Goal: Transaction & Acquisition: Purchase product/service

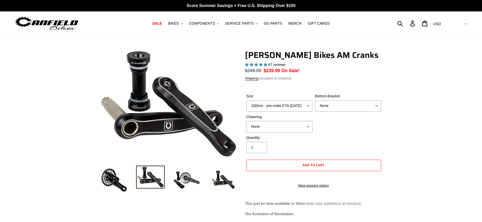
select select "highest-rating"
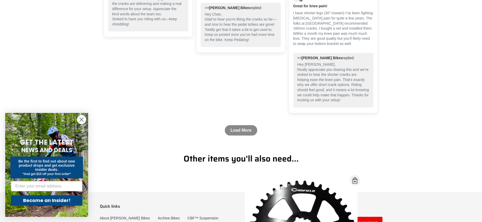
scroll to position [979, 0]
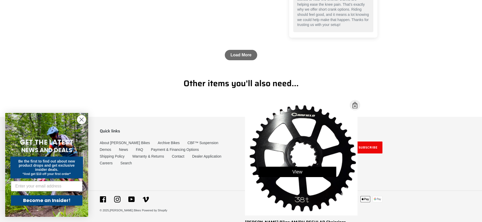
click at [302, 163] on div "View" at bounding box center [297, 171] width 121 height 139
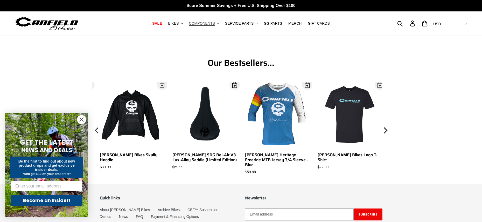
click at [203, 24] on span "COMPONENTS" at bounding box center [202, 23] width 26 height 4
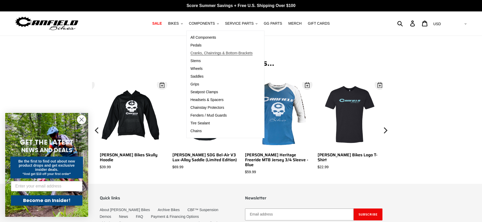
click at [215, 53] on span "Cranks, Chainrings & Bottom-Brackets" at bounding box center [222, 53] width 62 height 4
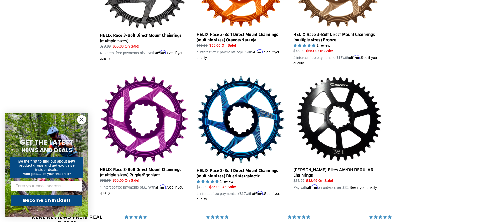
scroll to position [382, 0]
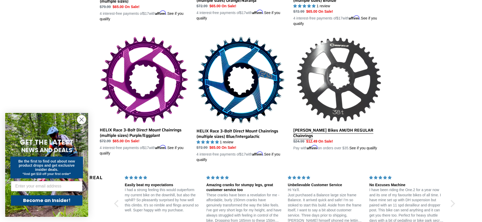
click at [359, 134] on link "[PERSON_NAME] Bikes AM/DH REGULAR Chainrings" at bounding box center [337, 93] width 89 height 115
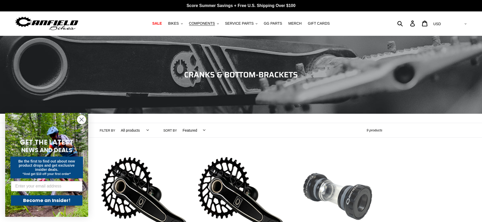
click at [336, 179] on link "[PERSON_NAME] Bottom Brackets (68/73mm, 83mm, PF92)" at bounding box center [337, 212] width 89 height 121
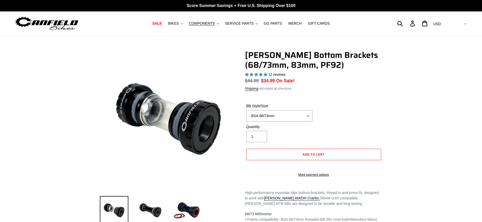
select select "highest-rating"
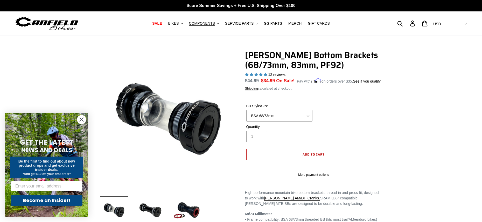
click at [322, 157] on span "Add to cart" at bounding box center [314, 154] width 22 height 5
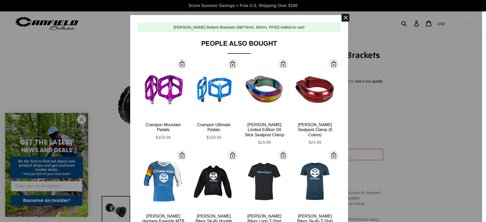
click at [343, 19] on span at bounding box center [346, 18] width 8 height 8
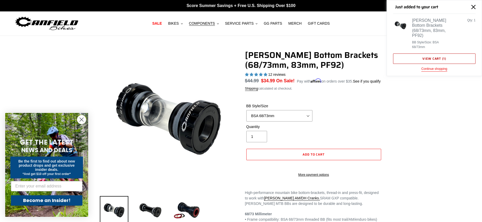
click at [429, 53] on link "View cart ( 1 )" at bounding box center [434, 58] width 82 height 10
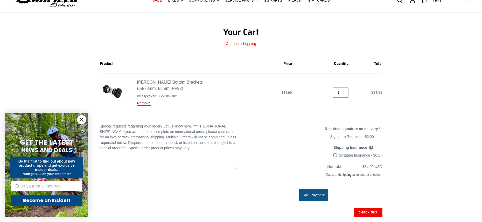
scroll to position [25, 0]
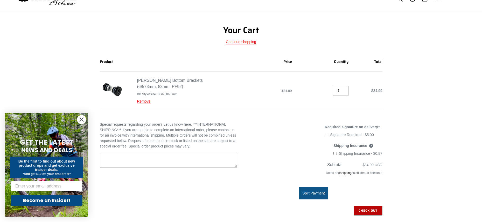
click at [370, 208] on input "Check out" at bounding box center [368, 210] width 29 height 9
